Goal: Complete application form

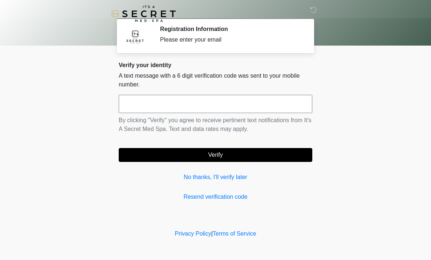
click at [216, 101] on input "text" at bounding box center [215, 104] width 193 height 18
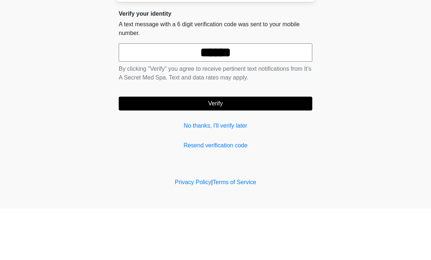
type input "******"
click at [254, 148] on button "Verify" at bounding box center [215, 155] width 193 height 14
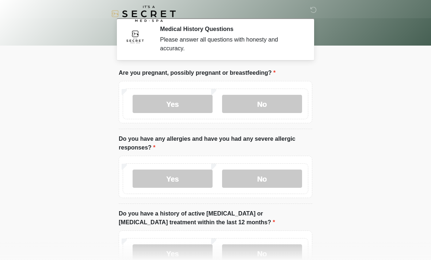
click at [277, 100] on label "No" at bounding box center [262, 104] width 80 height 18
click at [280, 175] on label "No" at bounding box center [262, 179] width 80 height 18
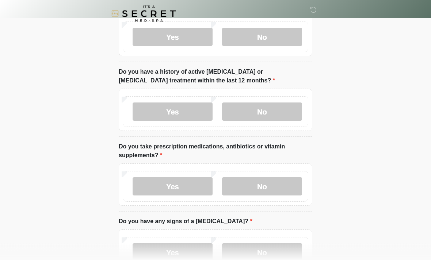
scroll to position [144, 0]
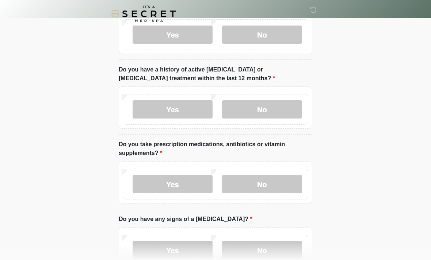
click at [276, 105] on label "No" at bounding box center [262, 109] width 80 height 18
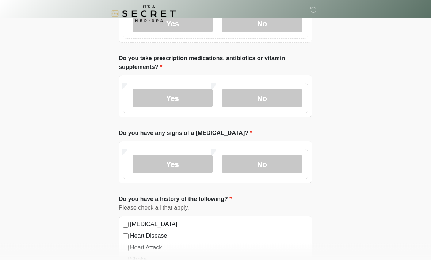
scroll to position [231, 0]
click at [256, 93] on label "No" at bounding box center [262, 98] width 80 height 18
click at [279, 158] on label "No" at bounding box center [262, 164] width 80 height 18
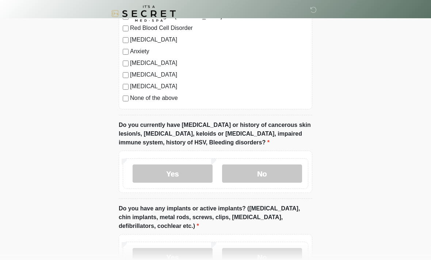
scroll to position [497, 0]
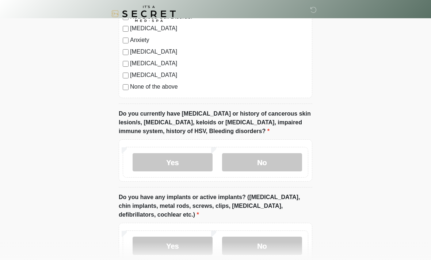
click at [266, 161] on label "No" at bounding box center [262, 162] width 80 height 18
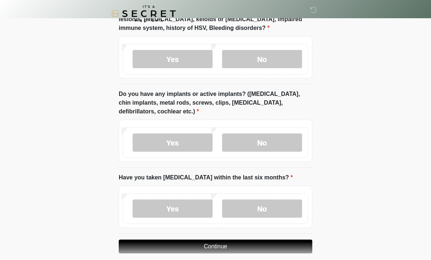
scroll to position [600, 0]
click at [265, 138] on label "No" at bounding box center [262, 143] width 80 height 18
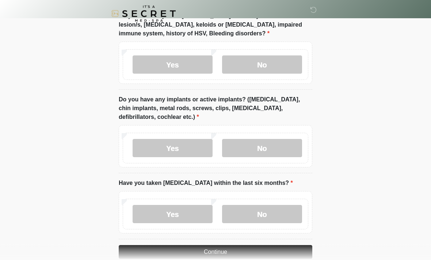
scroll to position [608, 0]
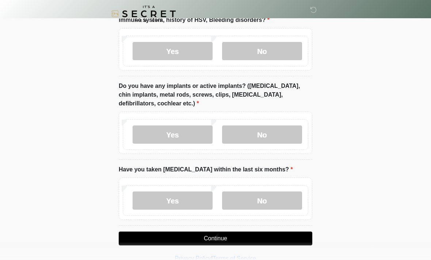
click at [260, 198] on label "No" at bounding box center [262, 201] width 80 height 18
click at [282, 236] on button "Continue" at bounding box center [215, 239] width 193 height 14
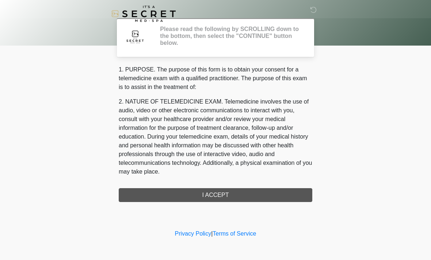
scroll to position [0, 0]
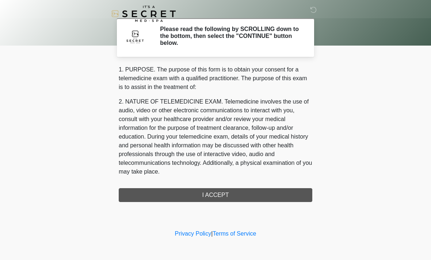
click at [251, 189] on div "1. PURPOSE. The purpose of this form is to obtain your consent for a telemedici…" at bounding box center [215, 133] width 193 height 137
click at [239, 195] on div "1. PURPOSE. The purpose of this form is to obtain your consent for a telemedici…" at bounding box center [215, 133] width 193 height 137
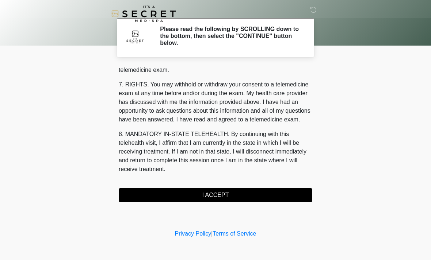
scroll to position [309, 0]
click at [225, 186] on div "1. PURPOSE. The purpose of this form is to obtain your consent for a telemedici…" at bounding box center [215, 133] width 193 height 137
click at [213, 196] on button "I ACCEPT" at bounding box center [215, 195] width 193 height 14
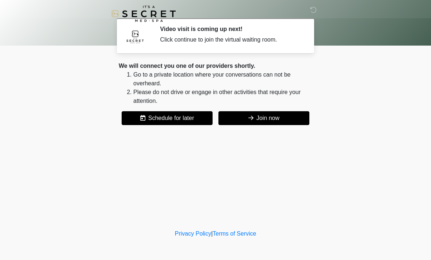
click at [288, 115] on button "Join now" at bounding box center [263, 118] width 91 height 14
